Goal: Subscribe to service/newsletter

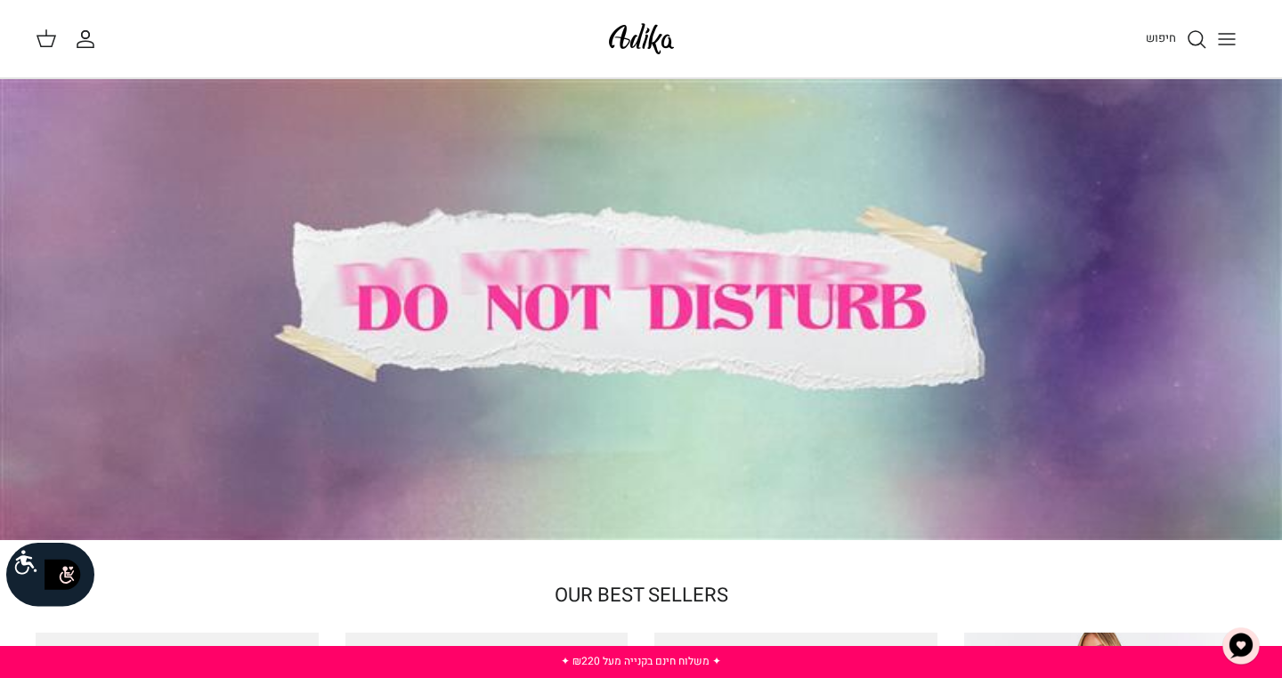
click at [84, 31] on circle "החשבון שלי" at bounding box center [86, 34] width 8 height 8
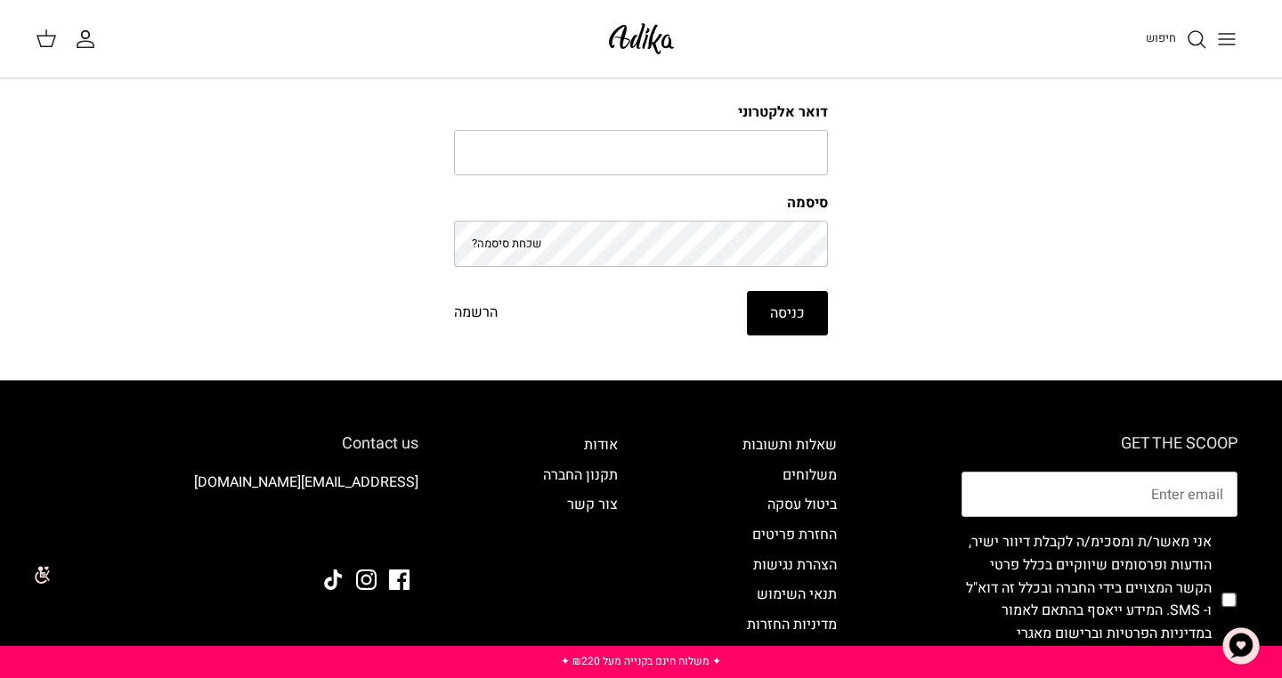
scroll to position [35, 0]
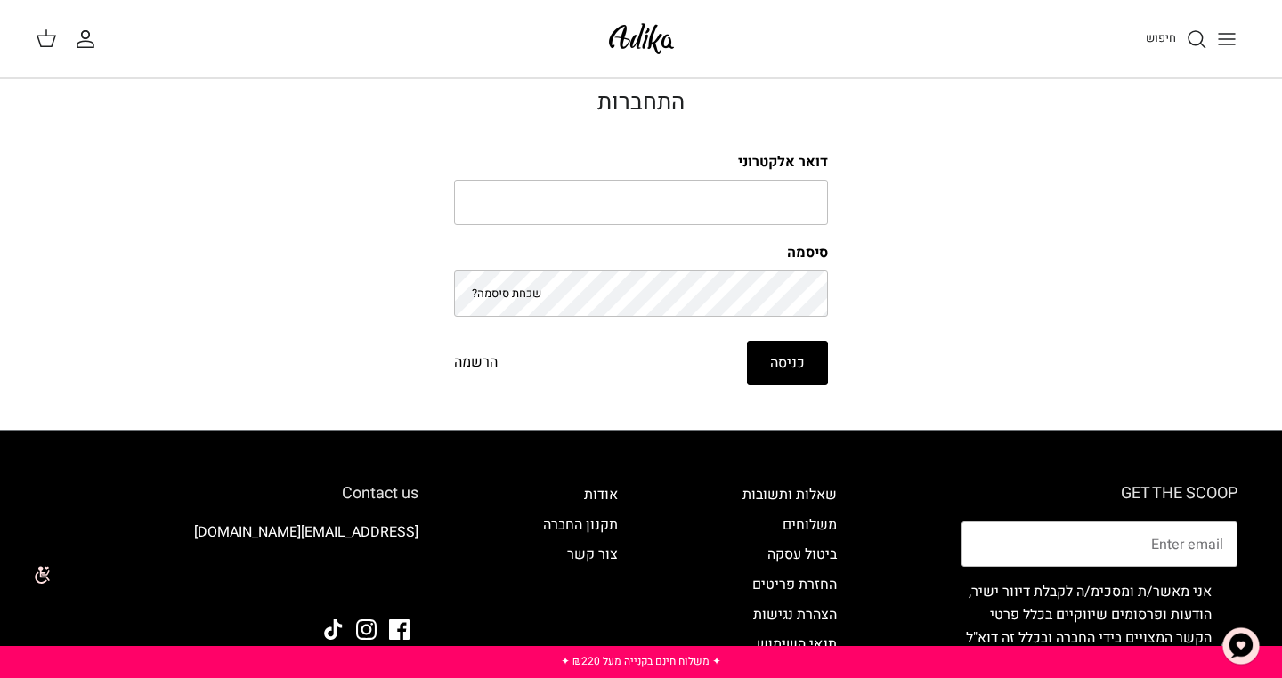
click at [1151, 40] on span "חיפוש" at bounding box center [1161, 37] width 30 height 17
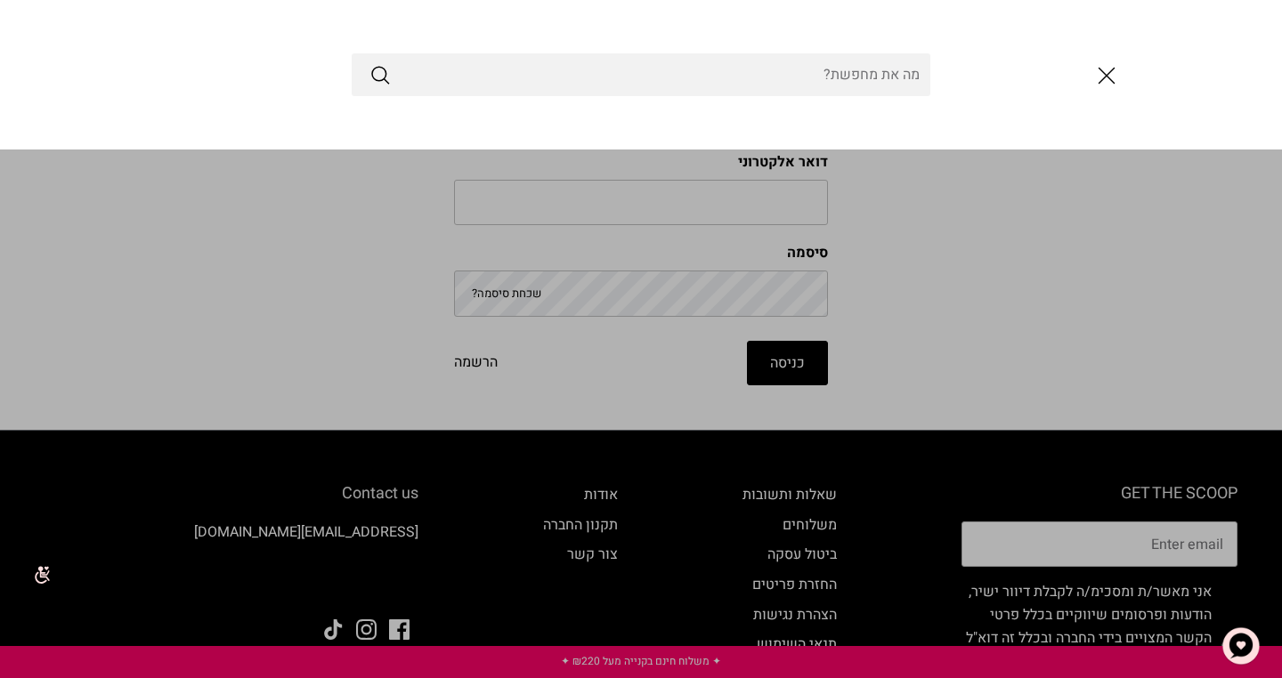
click at [1099, 90] on icon "סגור" at bounding box center [1106, 76] width 30 height 30
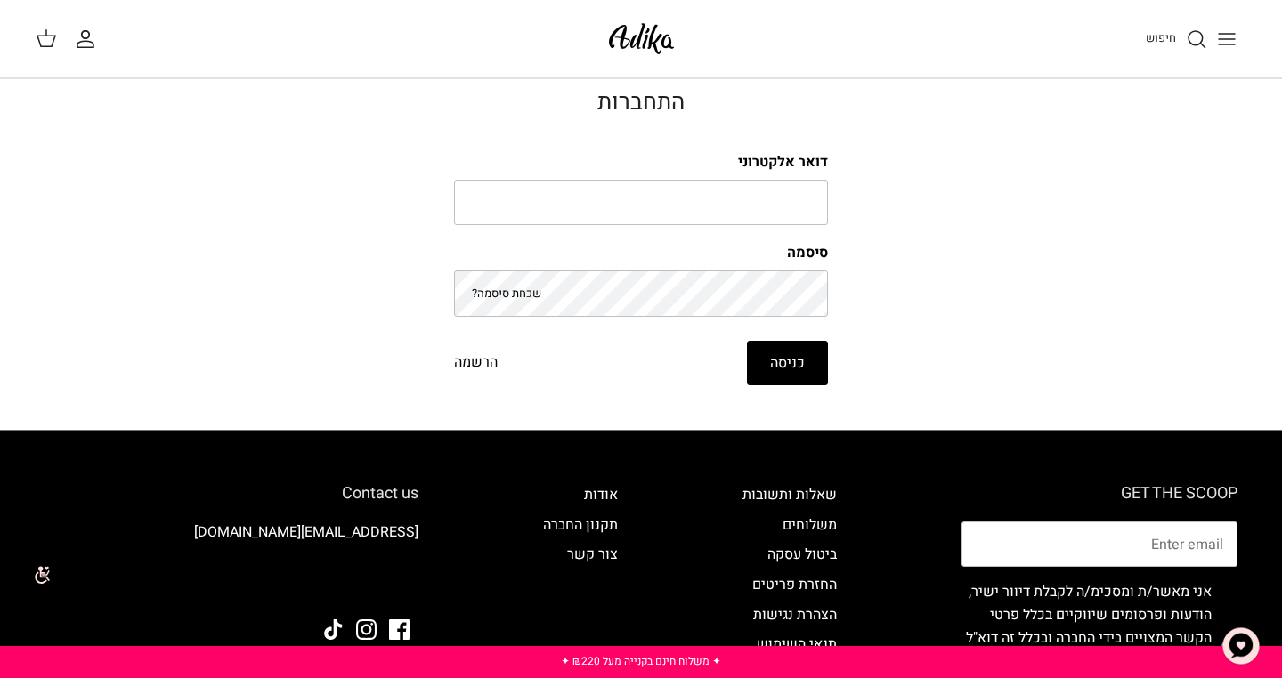
click at [85, 53] on div "חיפוש החשבון שלי חיפוש" at bounding box center [641, 39] width 1282 height 78
click at [85, 41] on icon "החשבון שלי" at bounding box center [85, 44] width 16 height 6
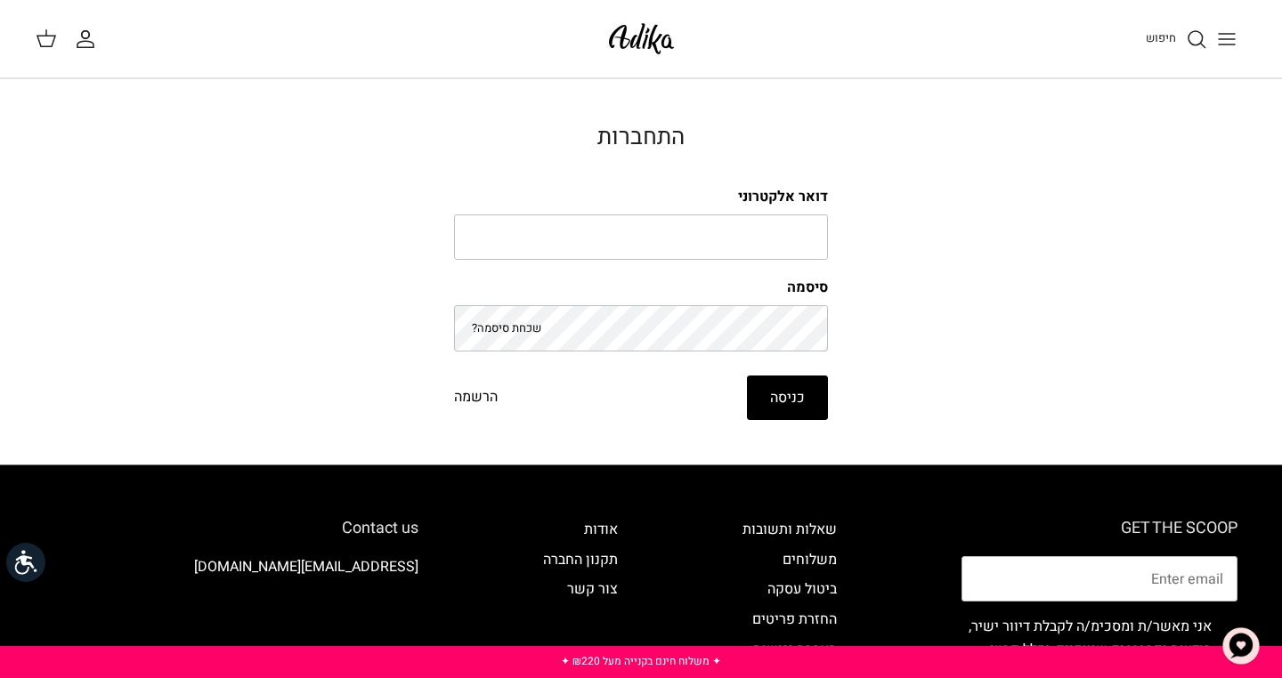
click at [623, 36] on img at bounding box center [642, 39] width 76 height 42
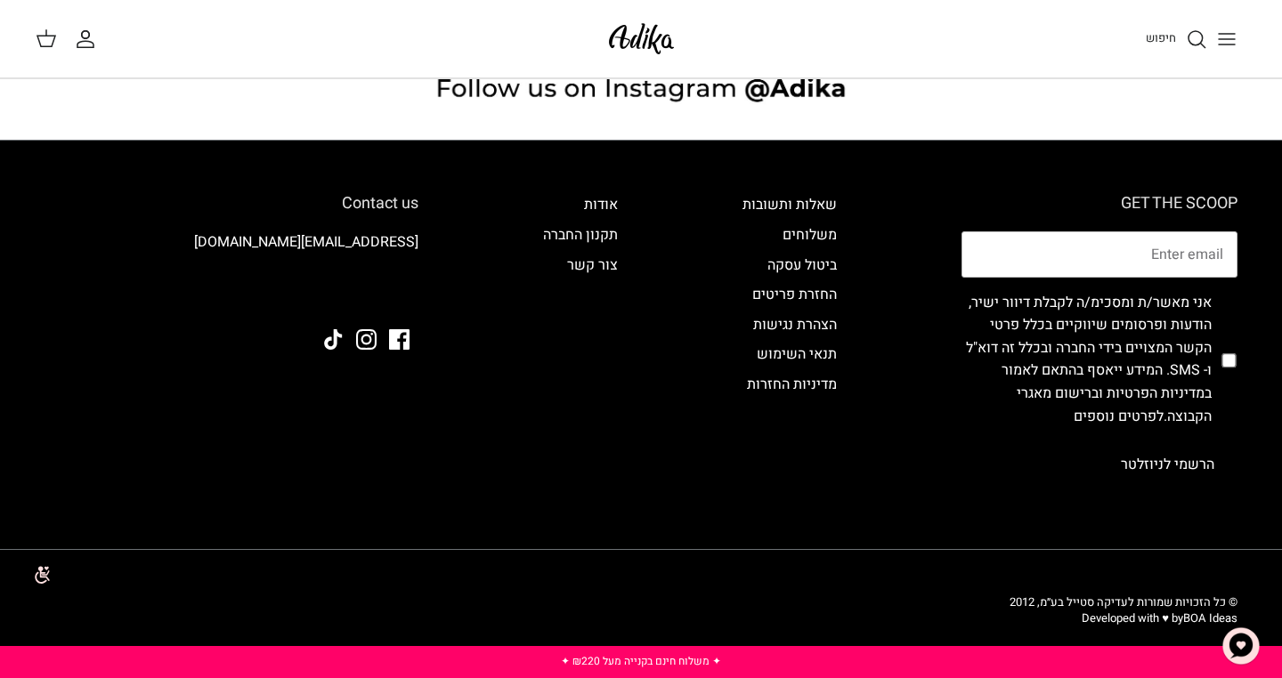
scroll to position [1642, 0]
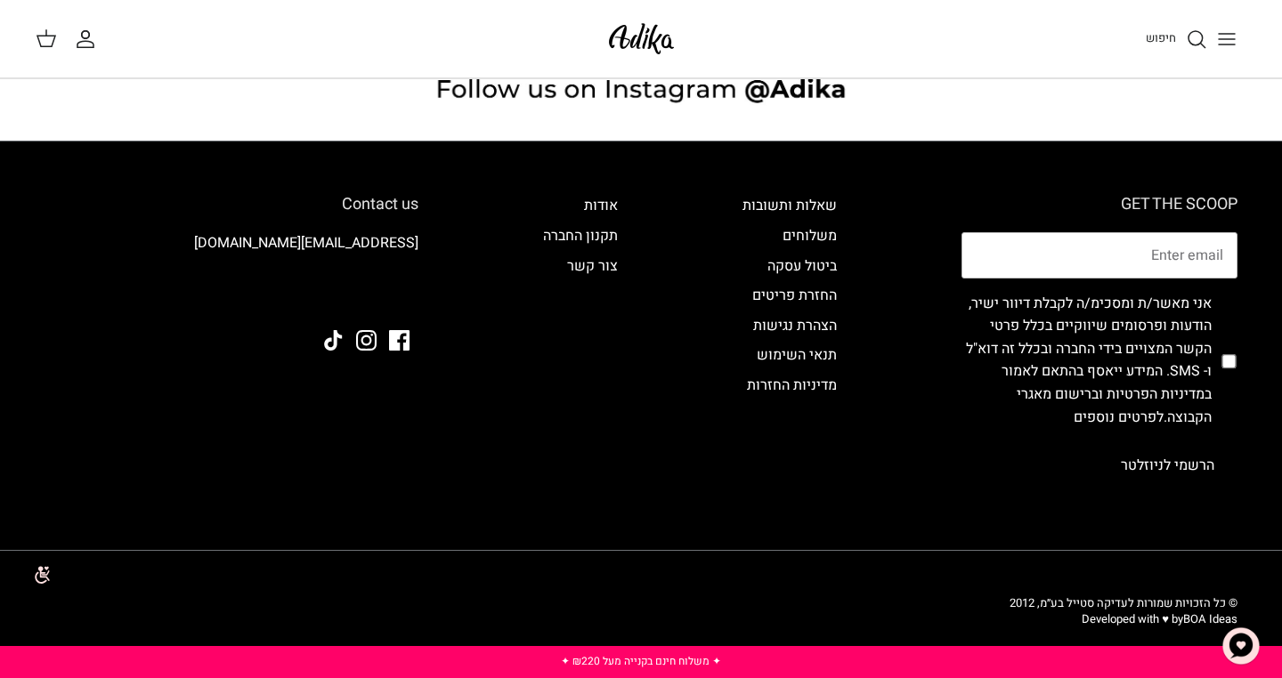
click at [1164, 461] on button "הרשמי לניוזלטר" at bounding box center [1168, 465] width 140 height 45
click at [1168, 453] on button "הרשמי לניוזלטר" at bounding box center [1168, 465] width 140 height 45
click at [1163, 414] on link "לפרטים נוספים" at bounding box center [1119, 417] width 90 height 21
